Goal: Find specific page/section: Find specific page/section

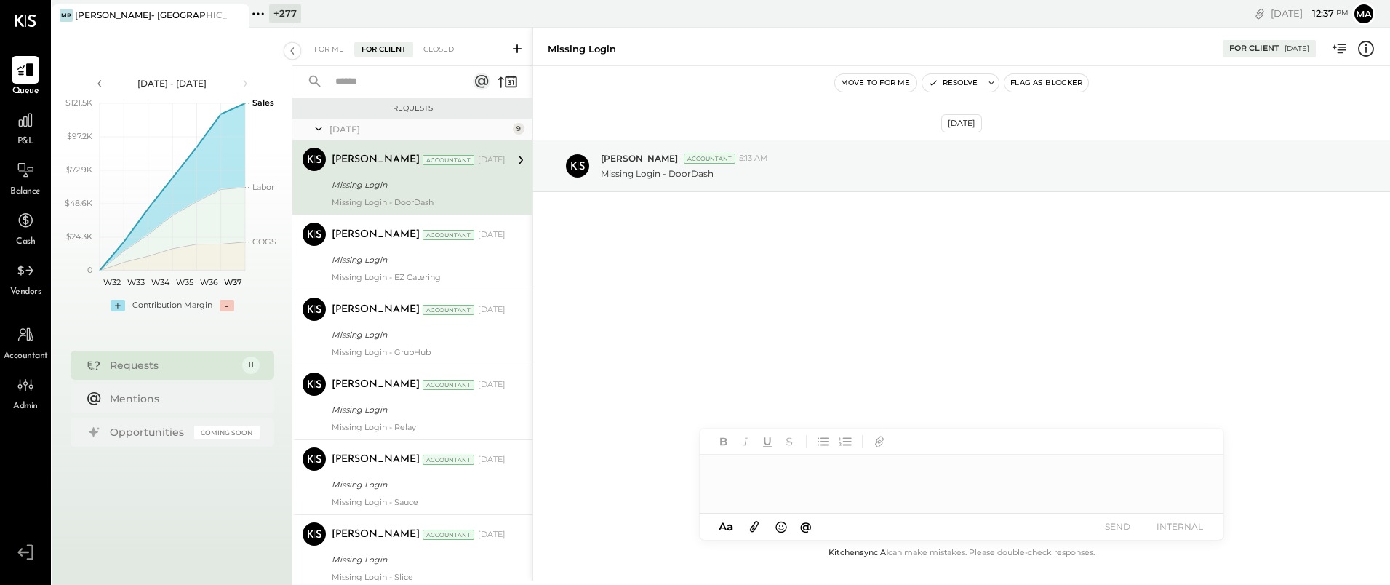
scroll to position [466, 0]
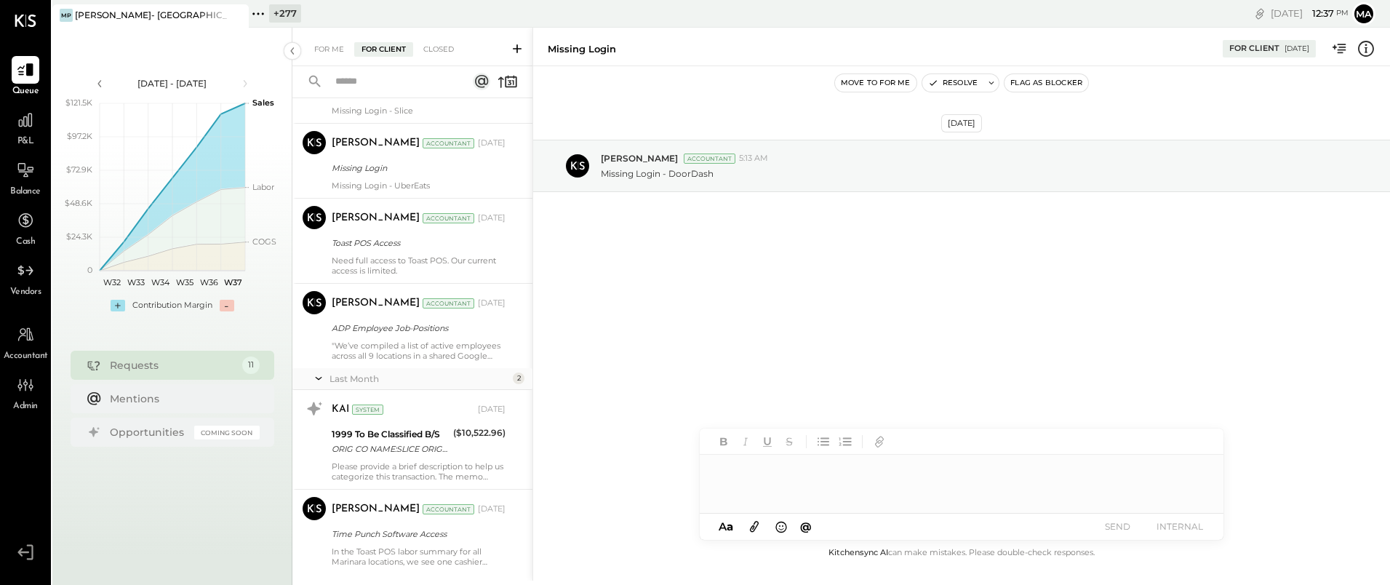
click at [263, 14] on icon at bounding box center [263, 13] width 2 height 2
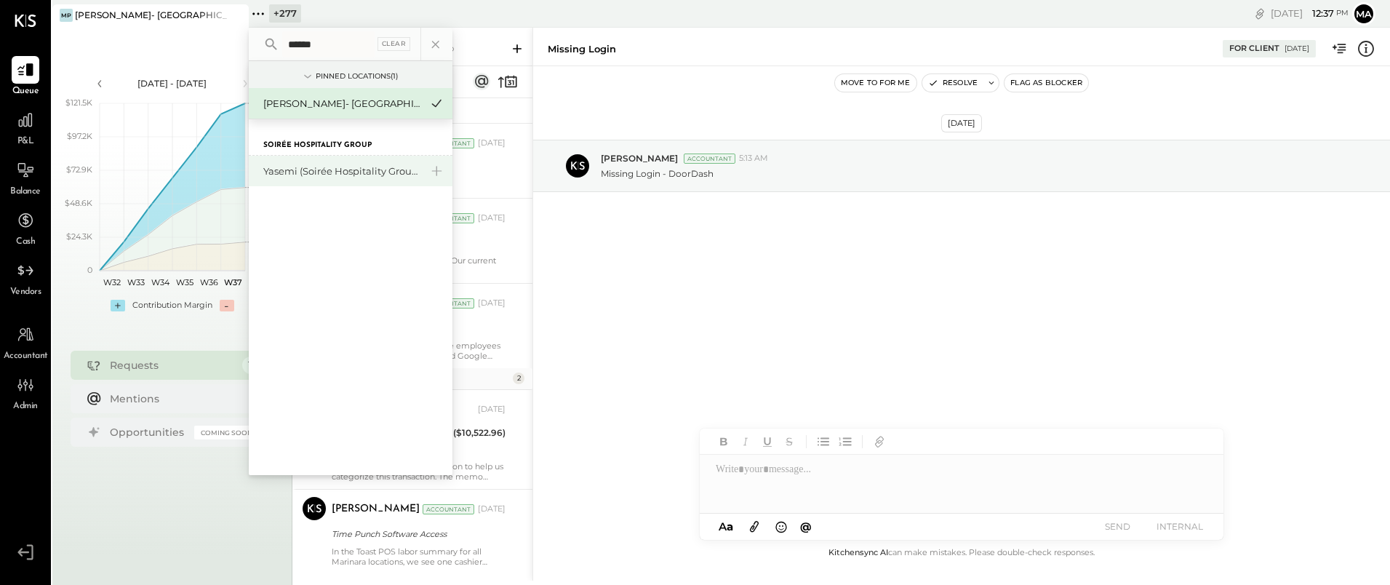
type input "******"
click at [294, 169] on div "Yasemi (Soirée Hospitality Group)" at bounding box center [341, 171] width 157 height 14
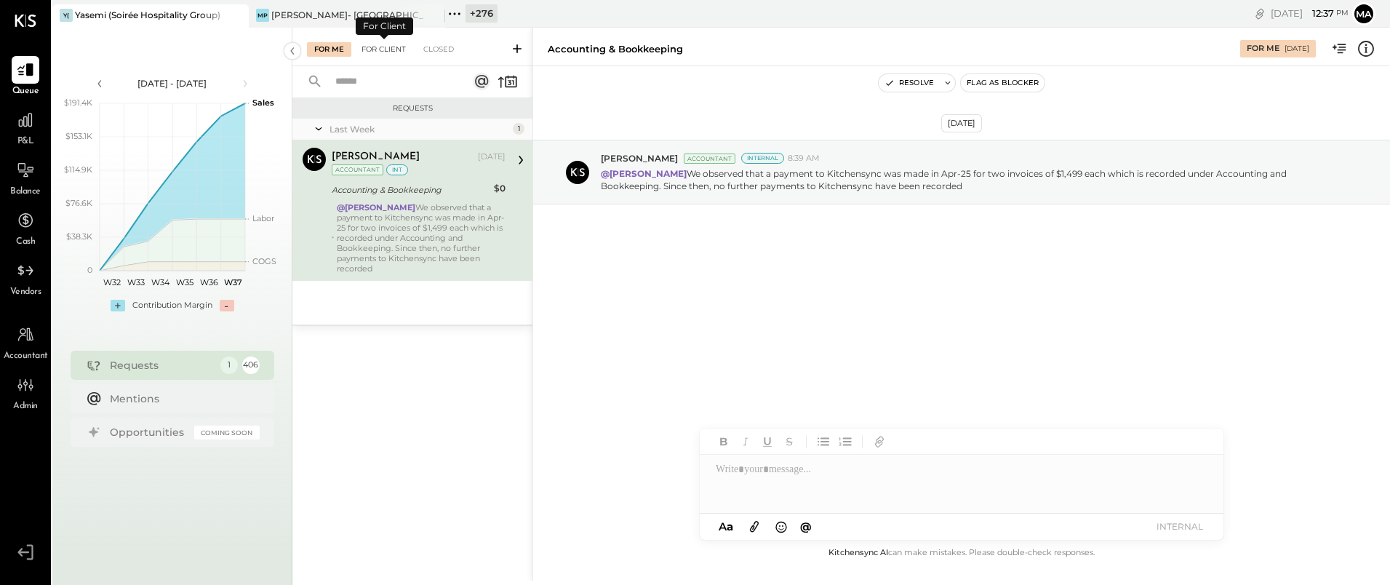
click at [389, 45] on div "For Client" at bounding box center [383, 49] width 59 height 15
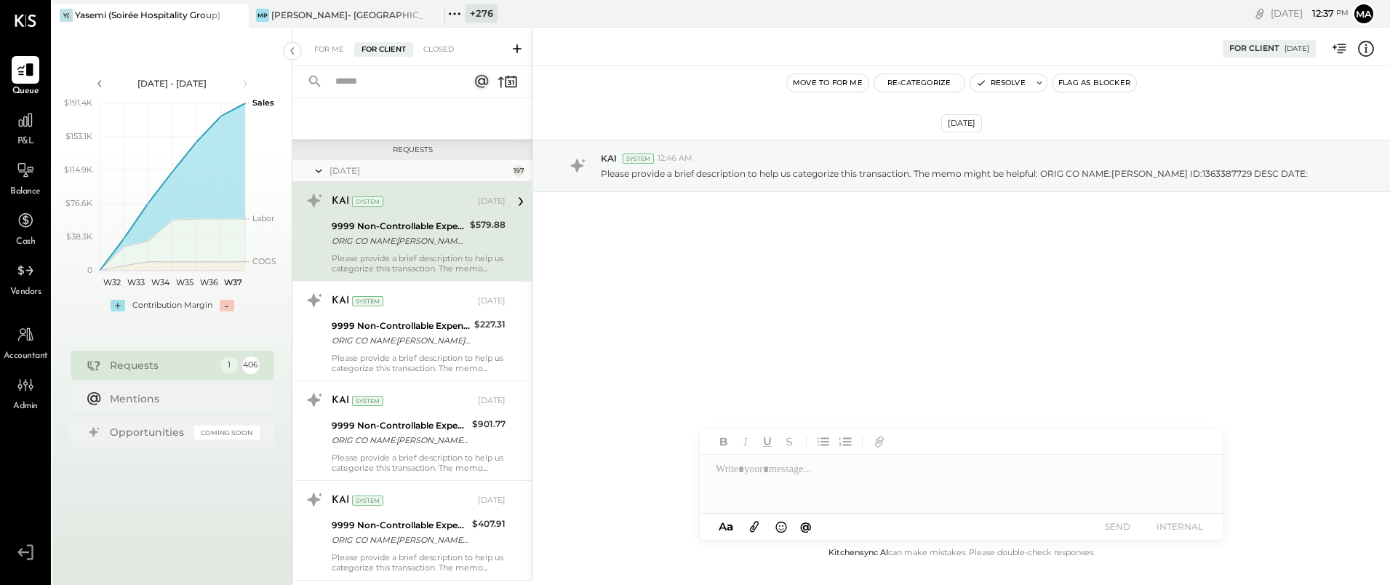
scroll to position [307, 0]
